Goal: Book appointment/travel/reservation

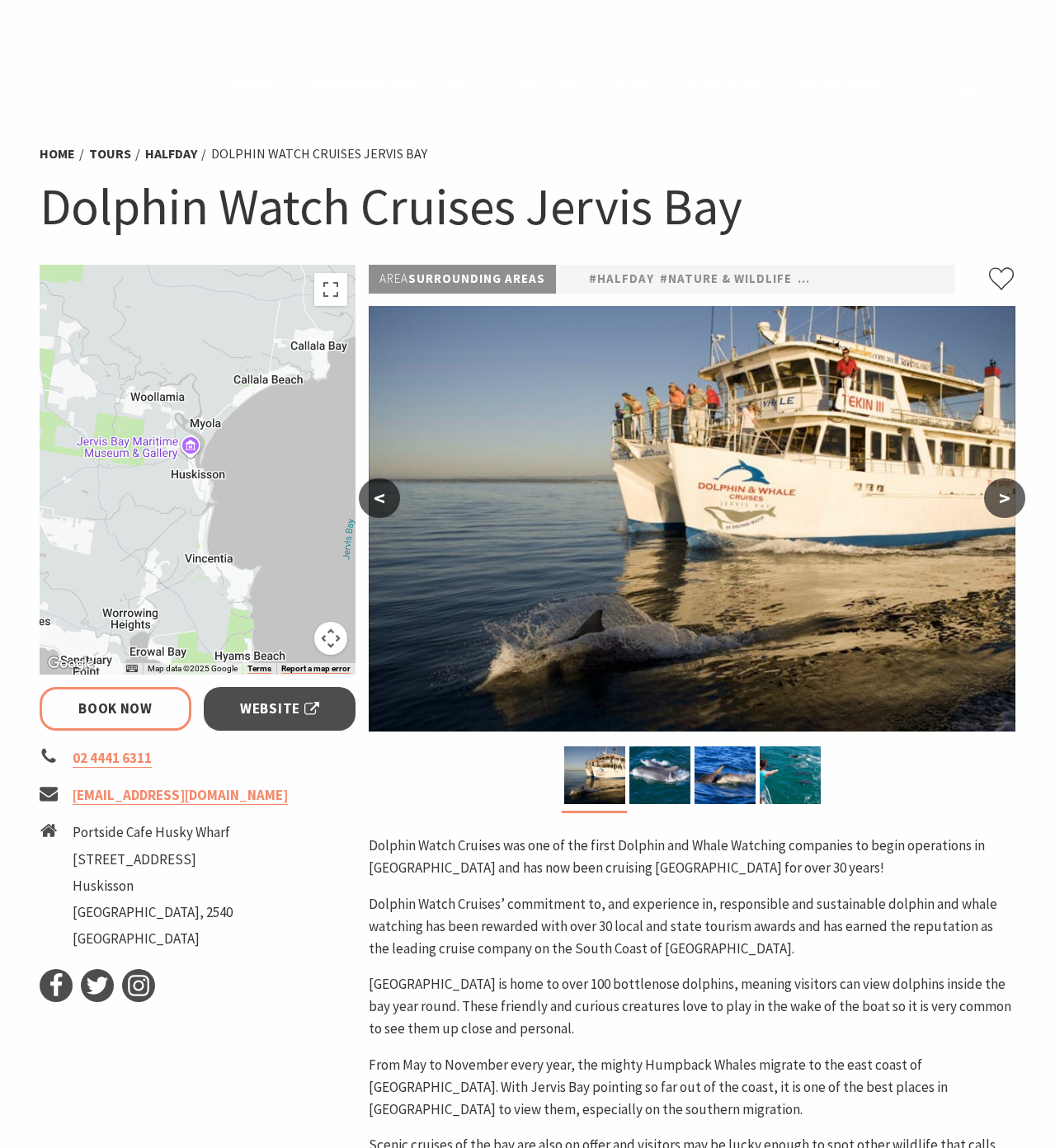
select select "3"
select select "2"
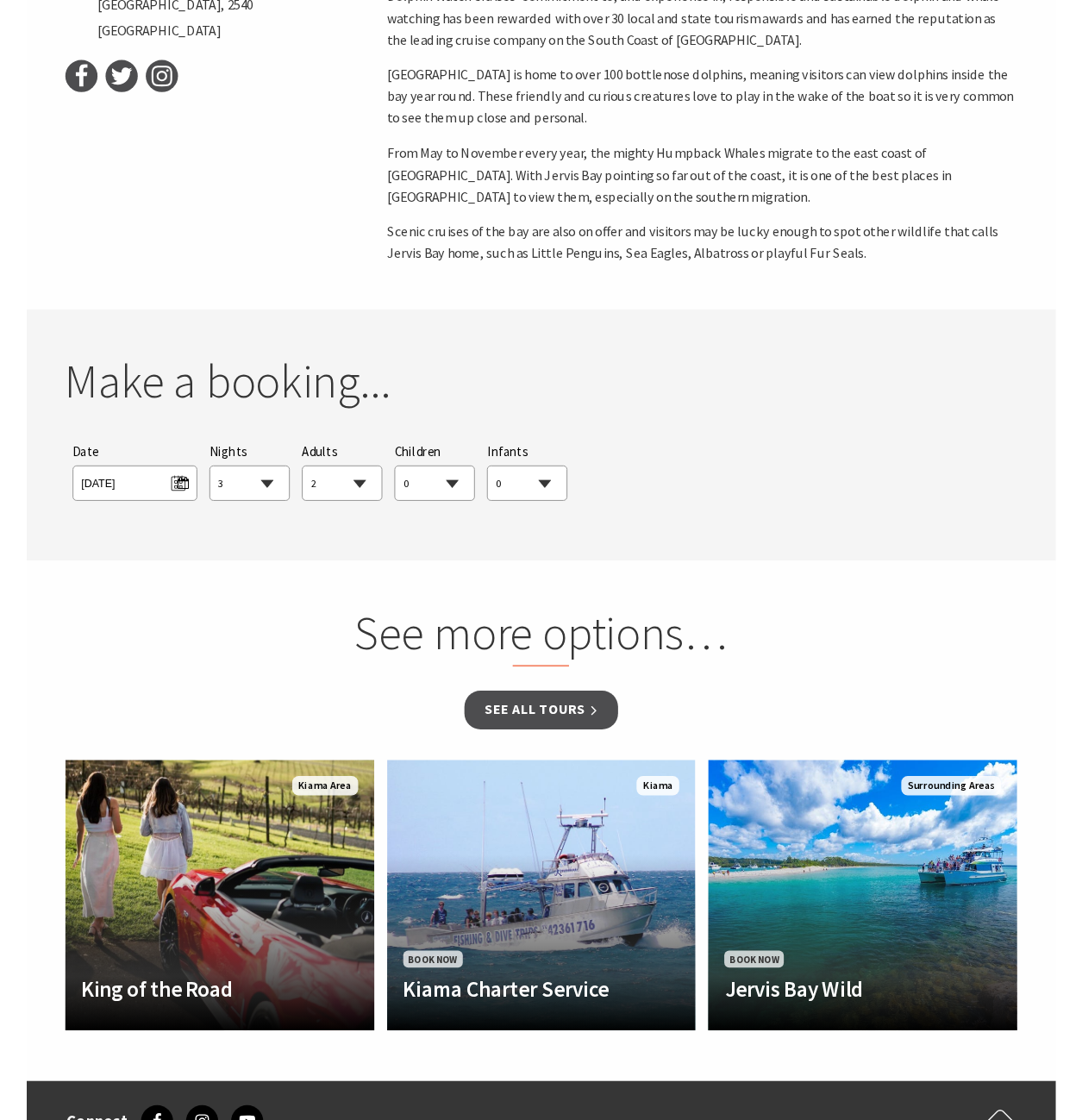
scroll to position [948, 0]
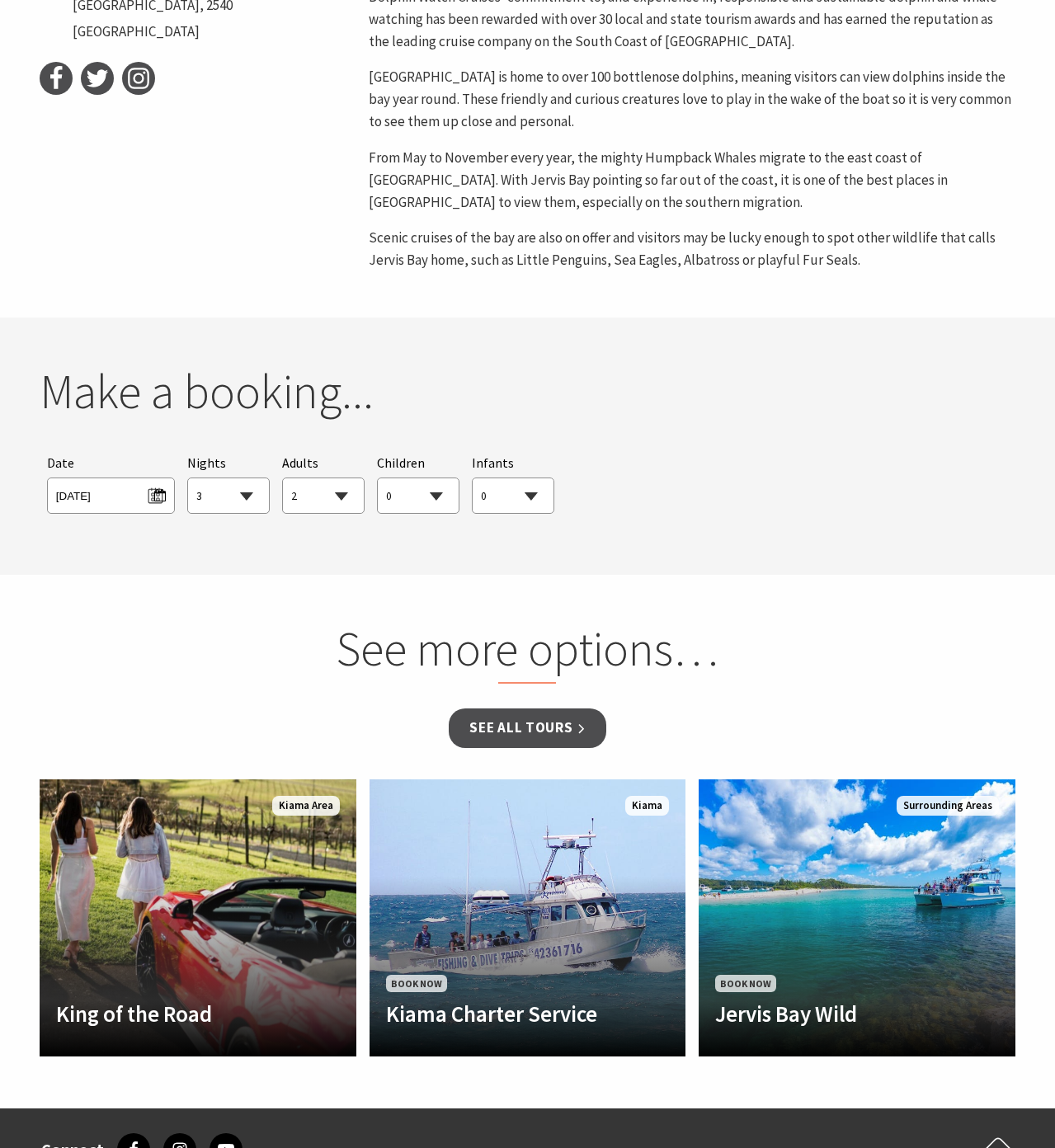
select select "3"
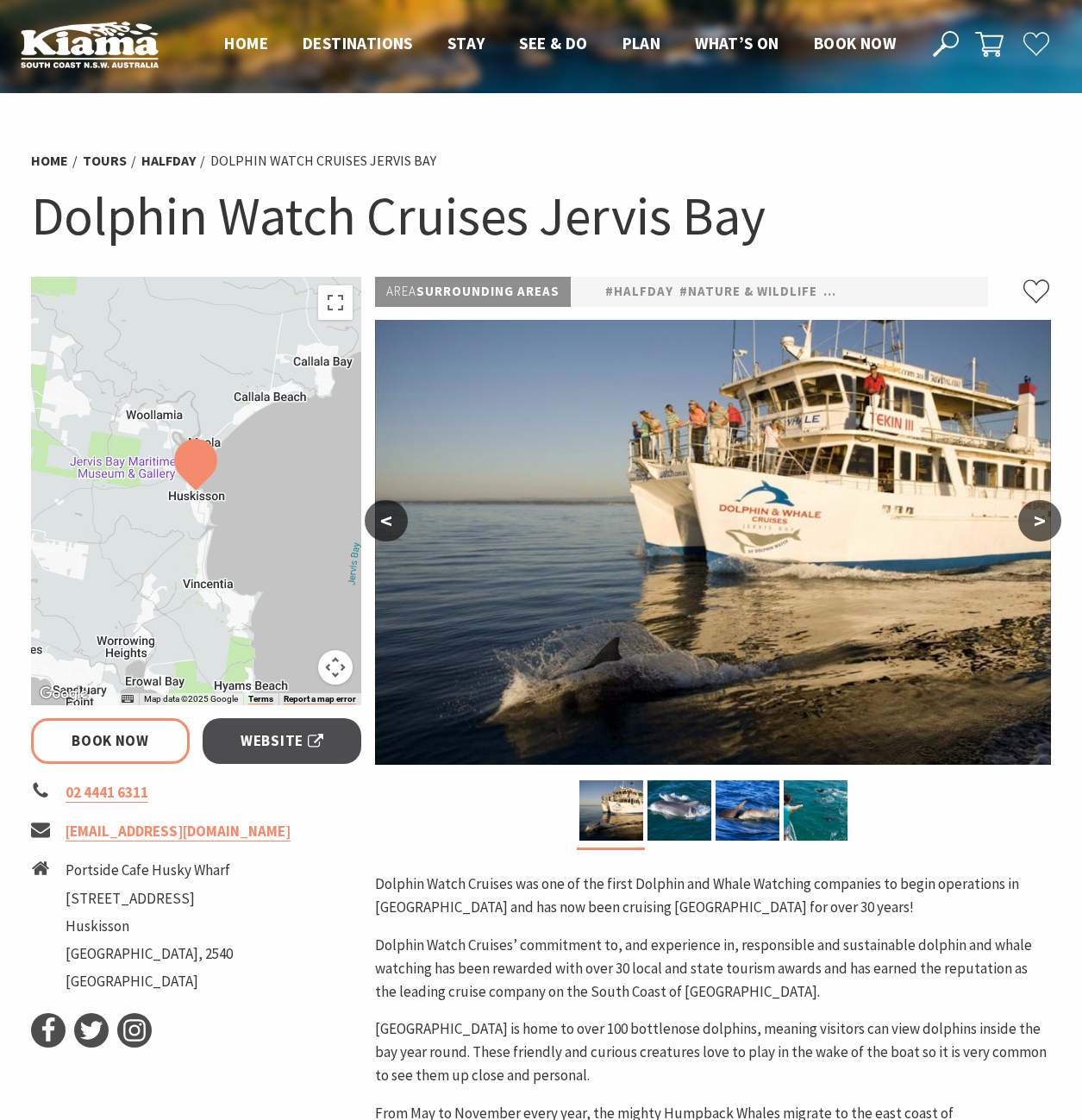
select select "3"
select select "2"
click at [700, 797] on img at bounding box center [679, 810] width 64 height 60
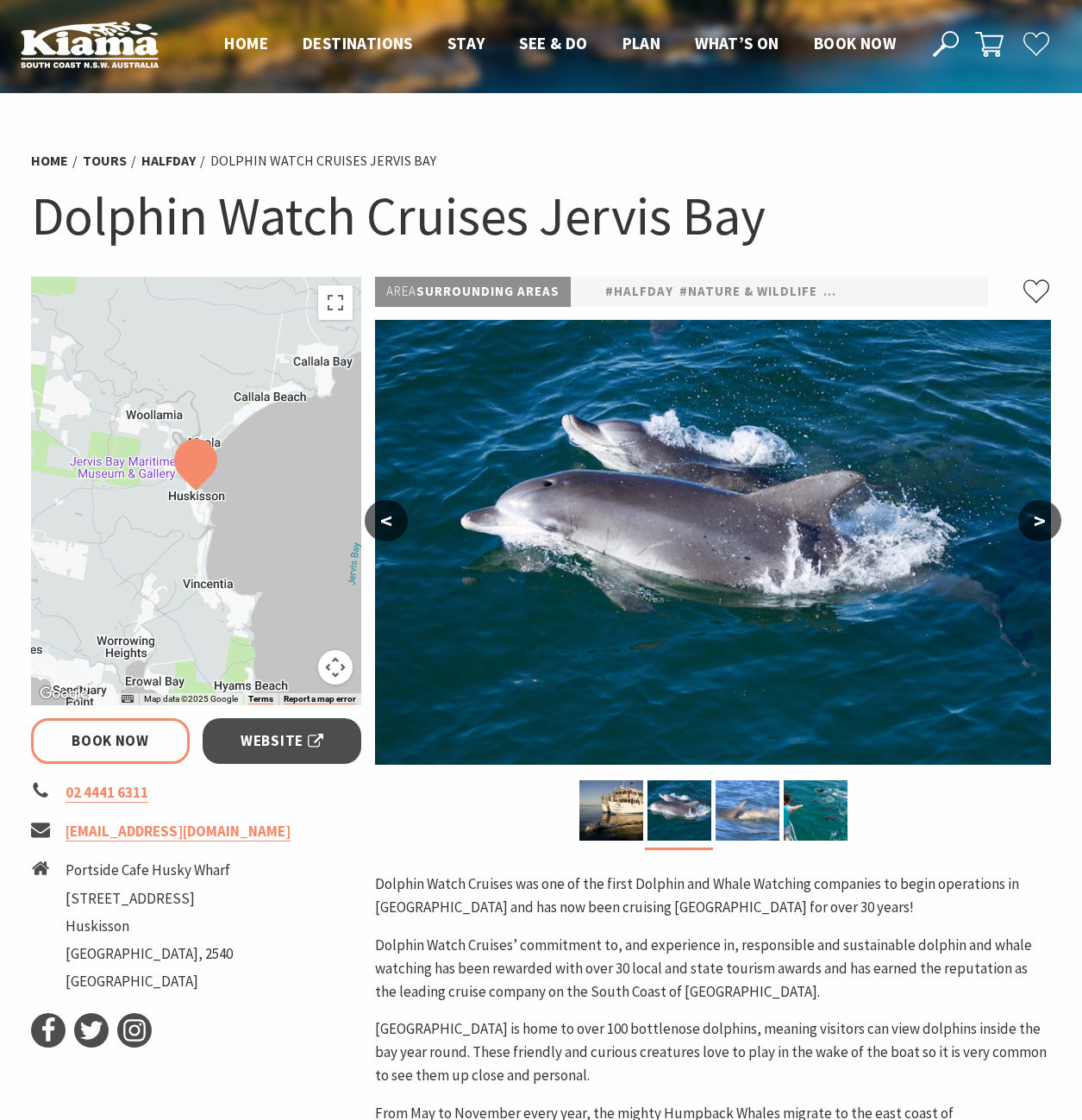
click at [724, 809] on img at bounding box center [747, 810] width 64 height 60
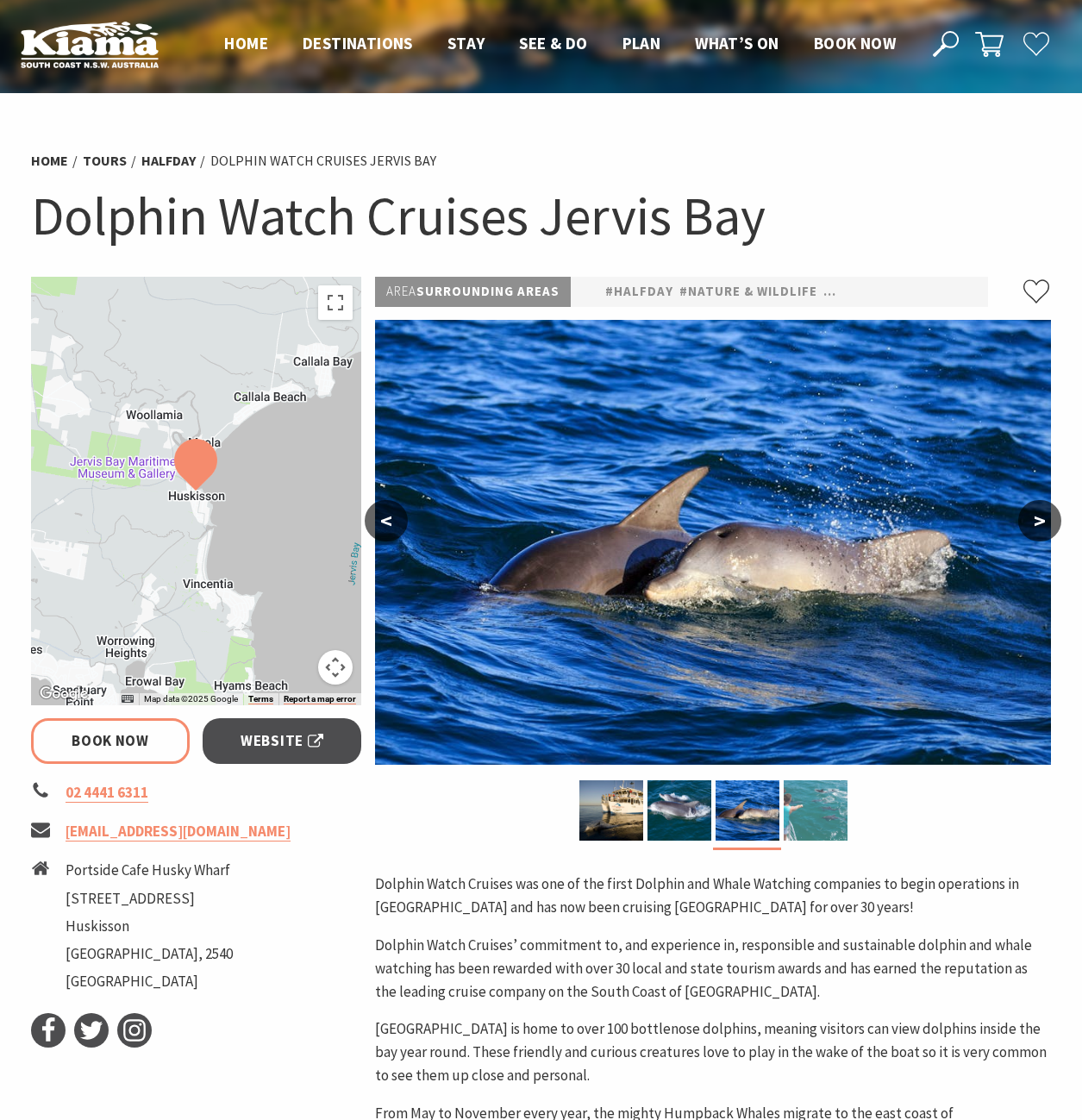
click at [804, 801] on img at bounding box center [816, 810] width 64 height 60
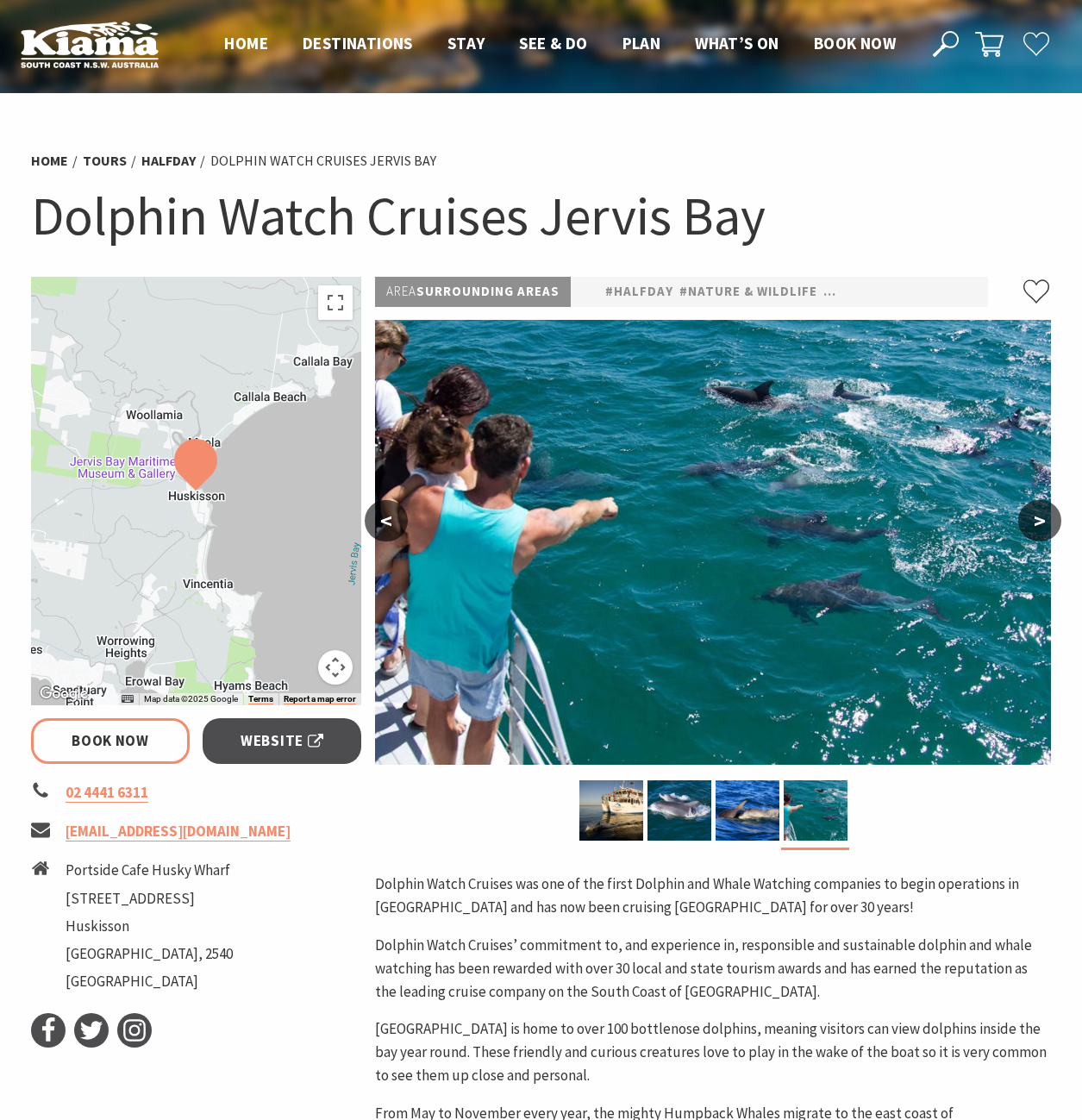
click at [1034, 517] on button ">" at bounding box center [1040, 520] width 43 height 41
select select "3"
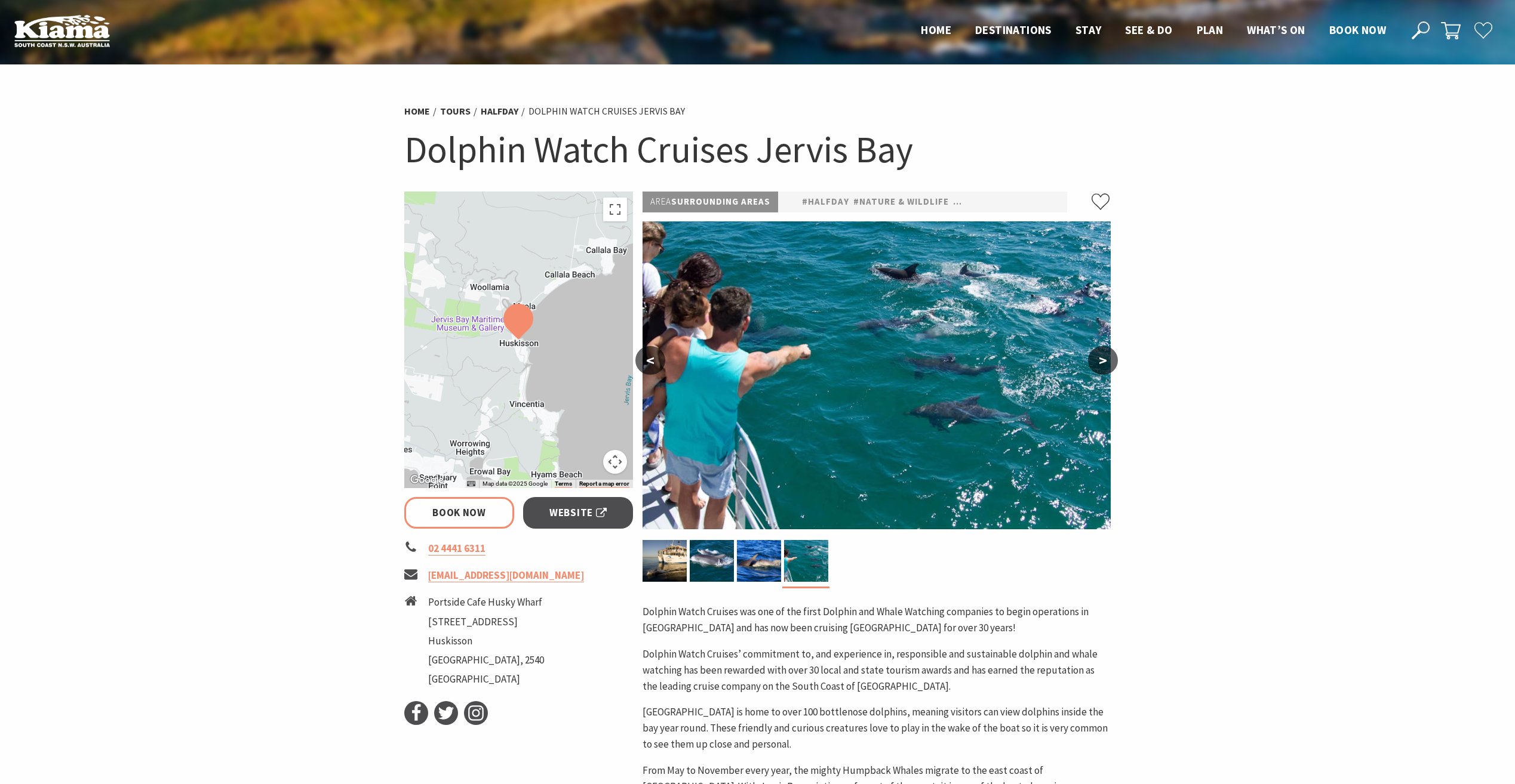
select select "3"
